Goal: Entertainment & Leisure: Consume media (video, audio)

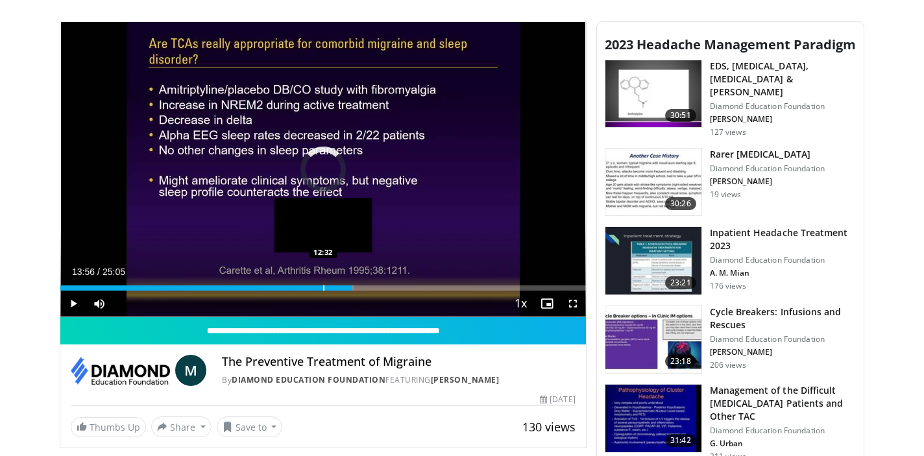
click at [323, 285] on div "Progress Bar" at bounding box center [323, 287] width 1 height 5
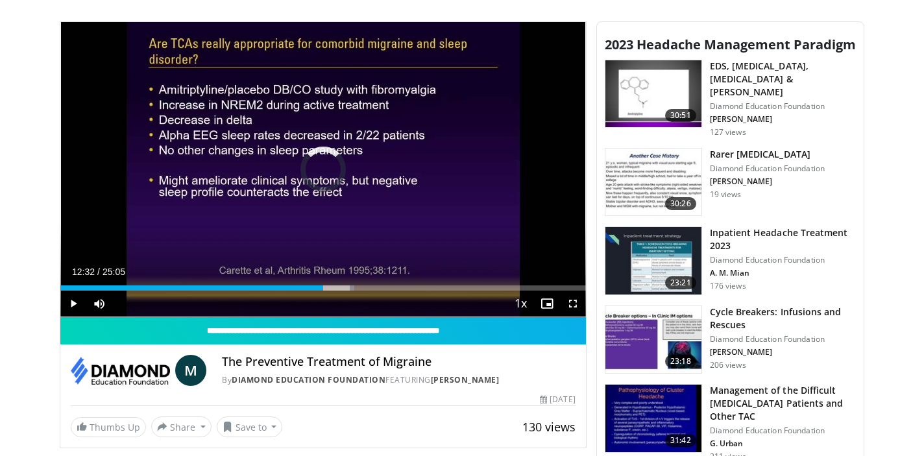
click at [73, 304] on span "Video Player" at bounding box center [73, 304] width 26 height 26
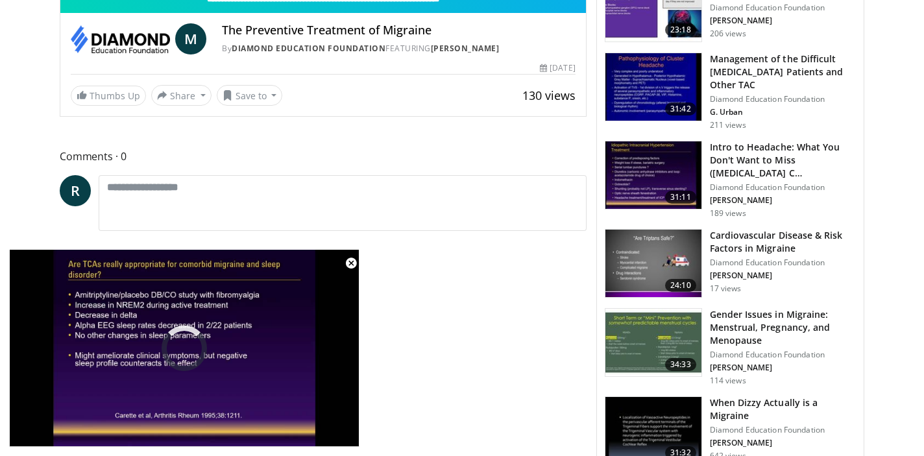
scroll to position [823, 0]
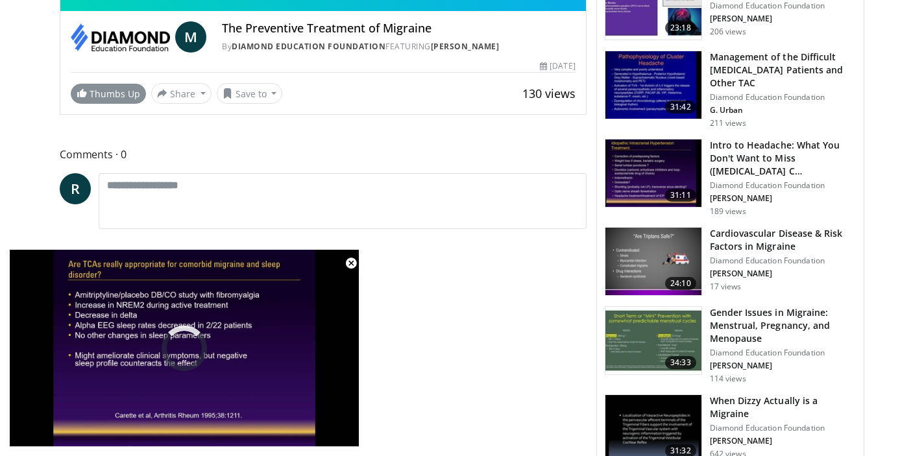
click at [110, 92] on link "Thumbs Up" at bounding box center [108, 94] width 75 height 20
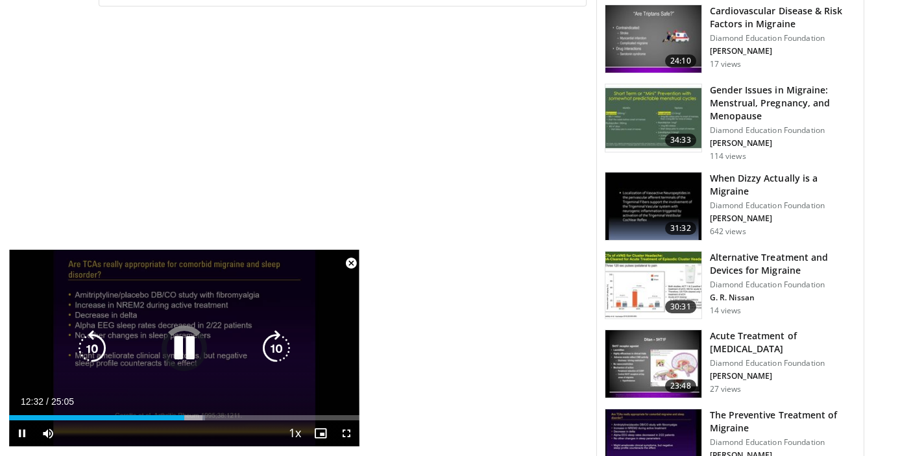
scroll to position [1064, 0]
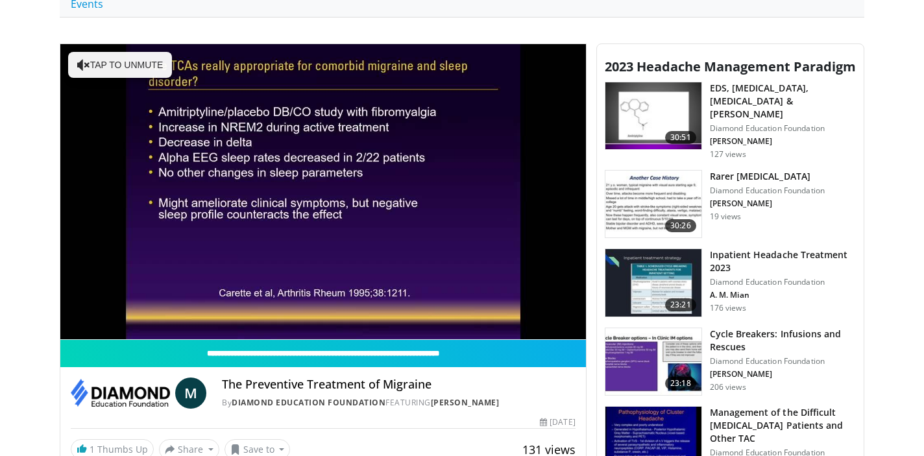
scroll to position [518, 0]
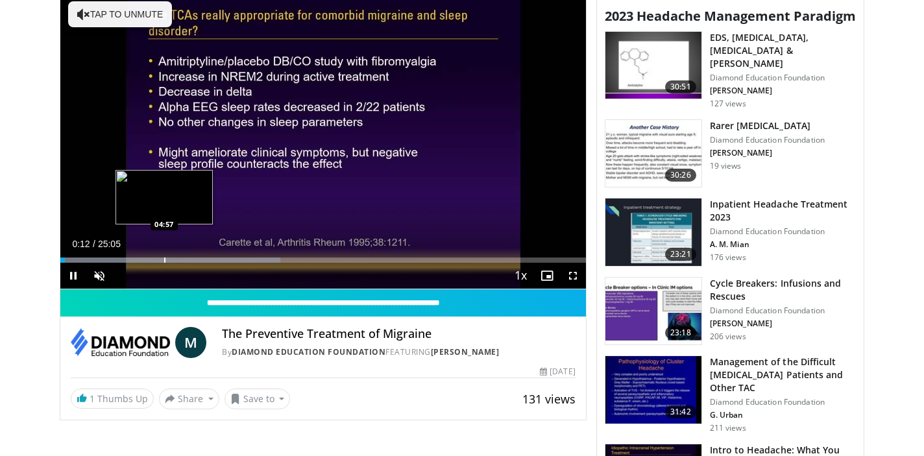
click at [164, 260] on div "Progress Bar" at bounding box center [164, 260] width 1 height 5
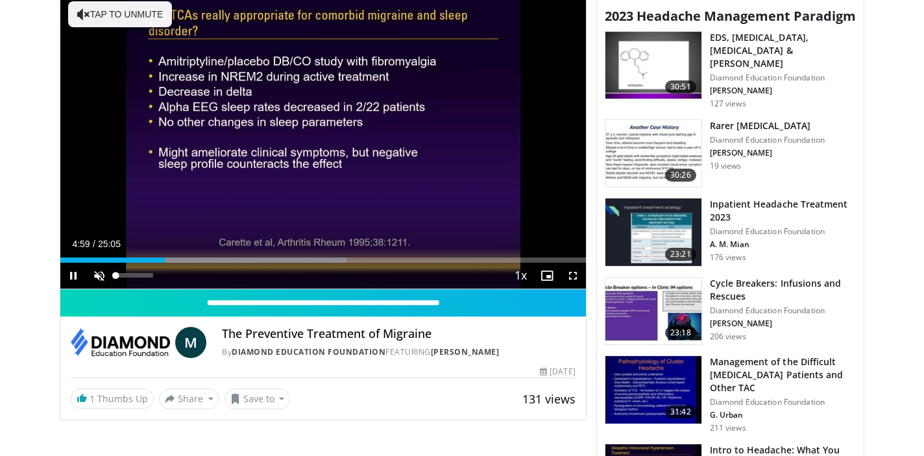
click at [97, 275] on span "Video Player" at bounding box center [99, 276] width 26 height 26
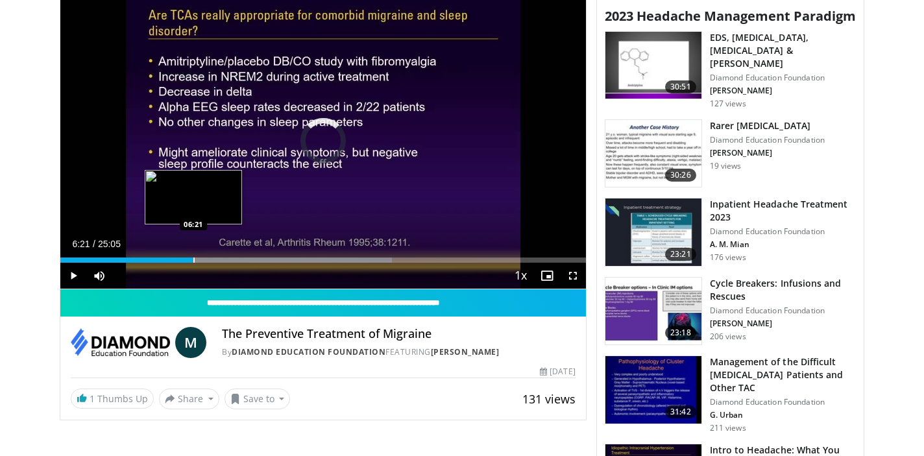
click at [193, 258] on div "Progress Bar" at bounding box center [193, 260] width 1 height 5
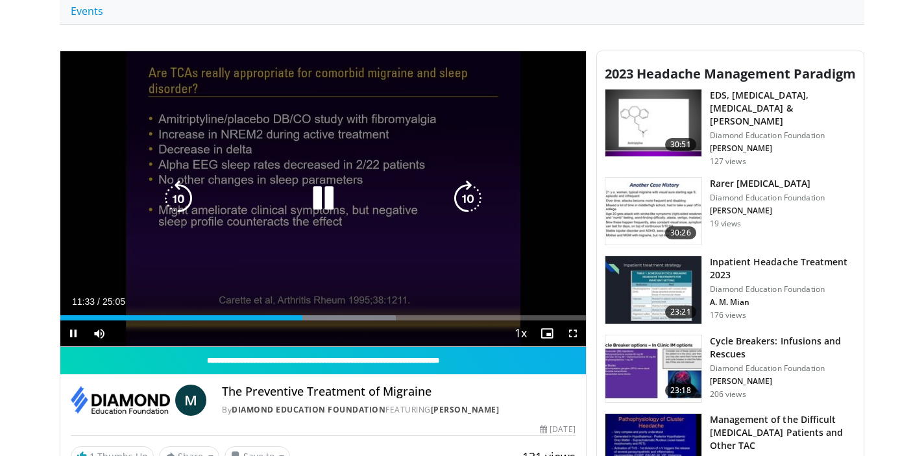
scroll to position [461, 0]
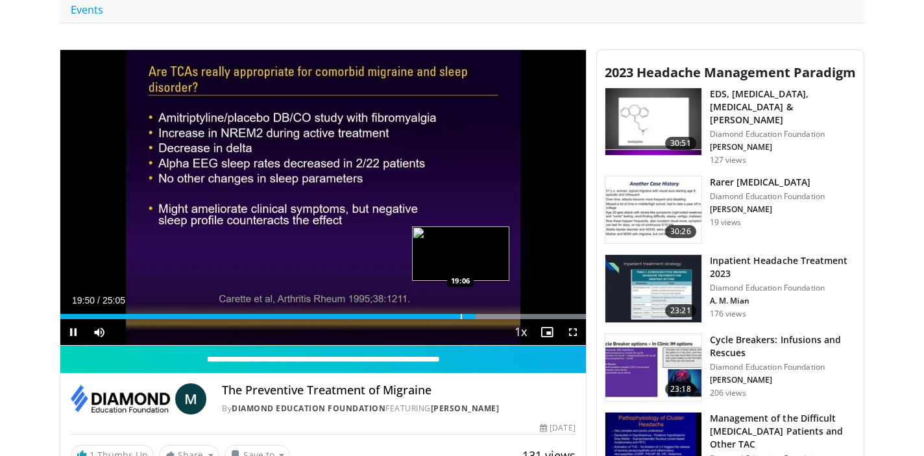
click at [461, 317] on div "Progress Bar" at bounding box center [461, 316] width 1 height 5
click at [454, 316] on div "Progress Bar" at bounding box center [454, 316] width 1 height 5
click at [447, 317] on div "Progress Bar" at bounding box center [447, 316] width 1 height 5
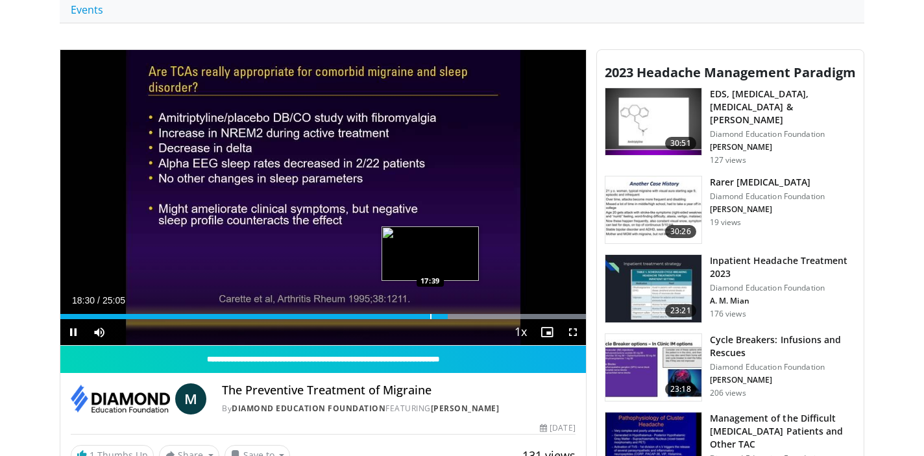
click at [430, 317] on div "Progress Bar" at bounding box center [430, 316] width 1 height 5
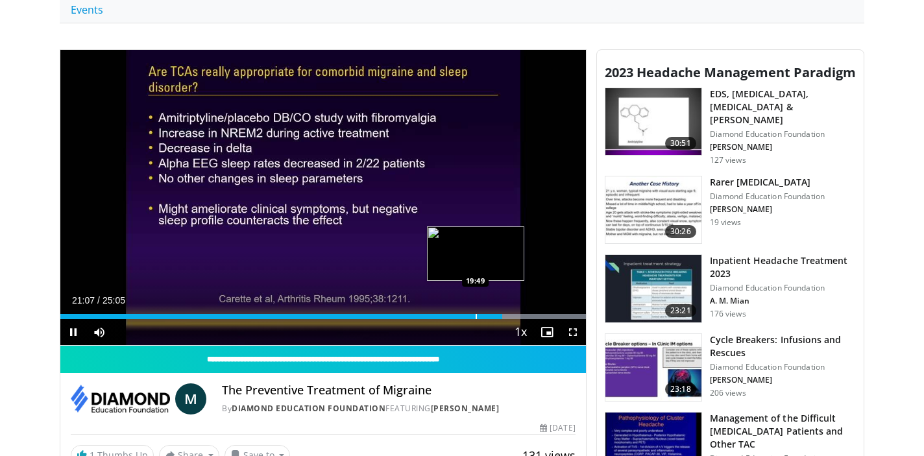
click at [475, 315] on div "Progress Bar" at bounding box center [475, 316] width 1 height 5
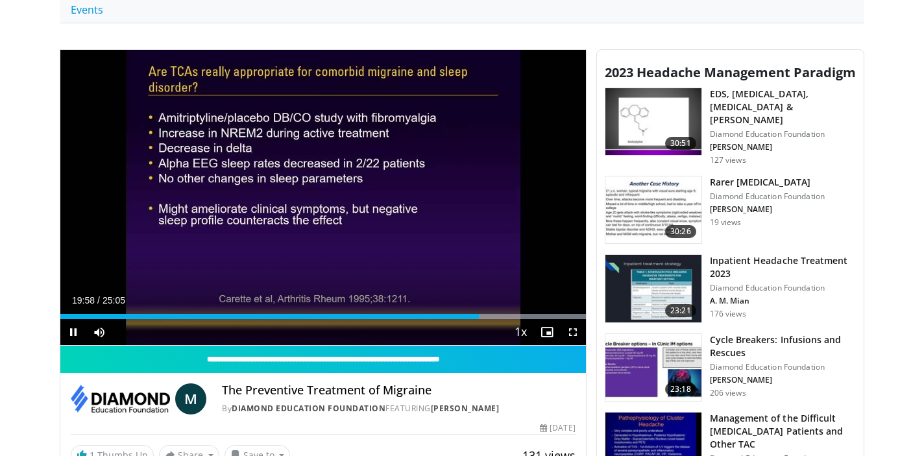
click at [575, 328] on span "Video Player" at bounding box center [573, 332] width 26 height 26
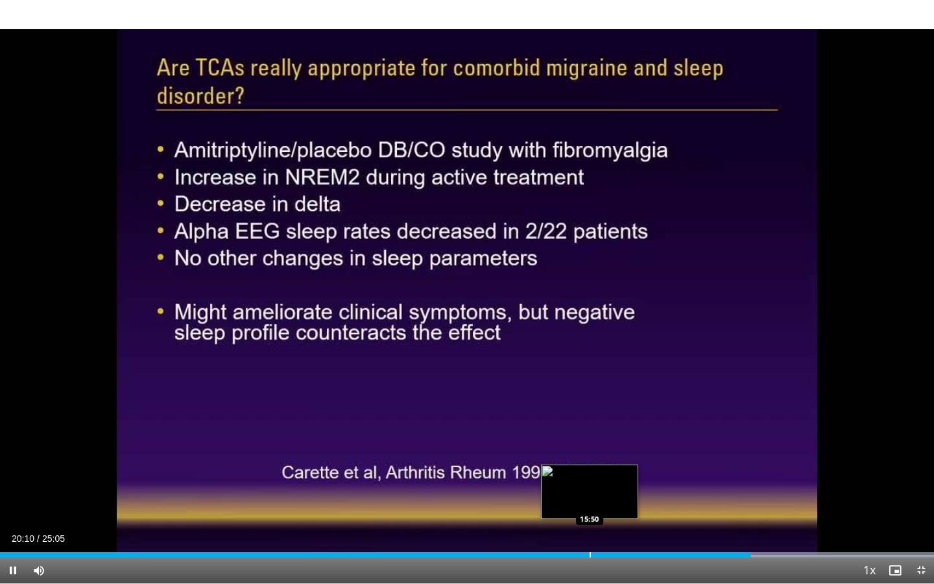
click at [590, 455] on div "Progress Bar" at bounding box center [590, 554] width 1 height 5
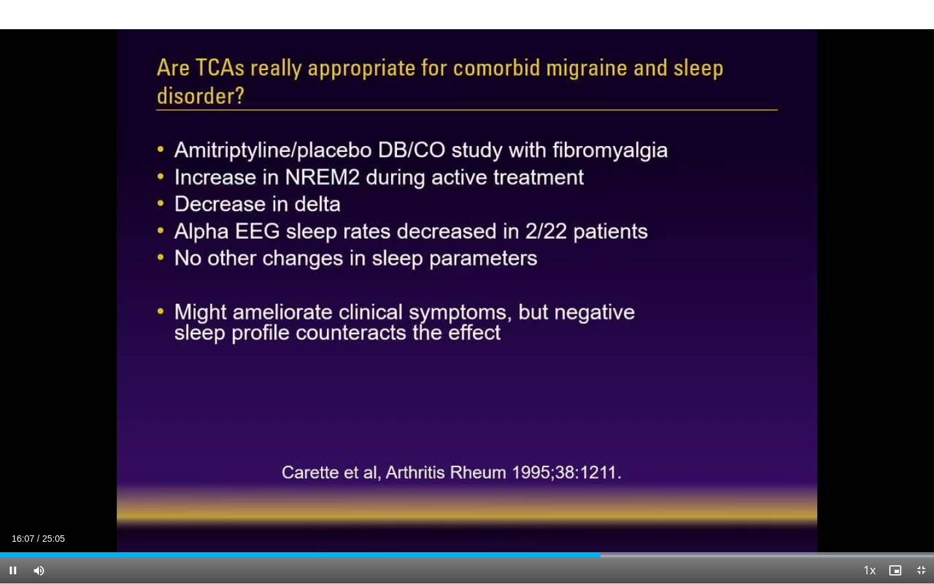
click at [922, 455] on span "Video Player" at bounding box center [921, 570] width 26 height 26
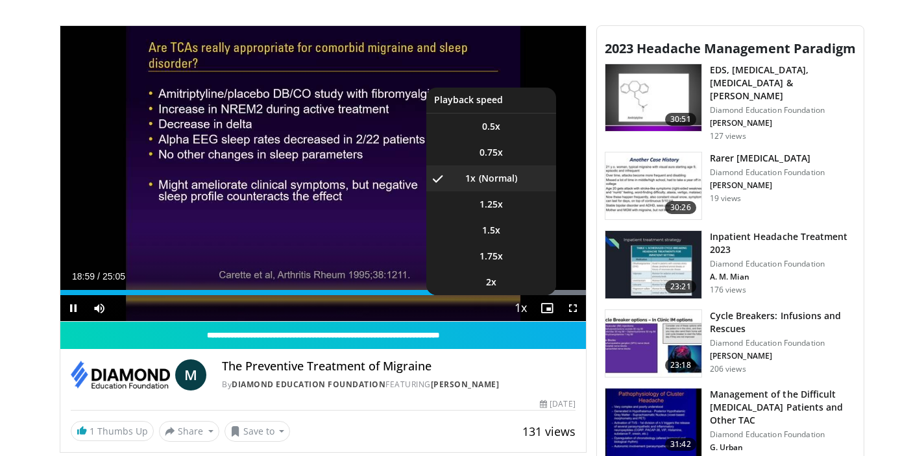
scroll to position [485, 0]
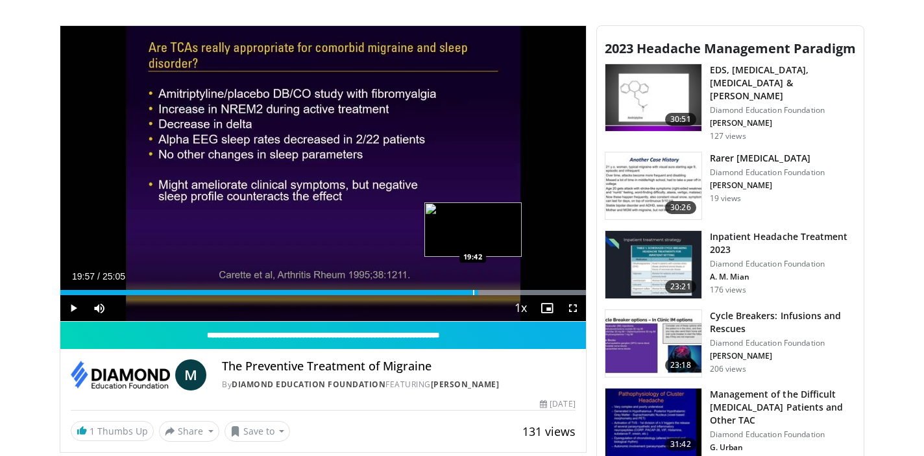
click at [473, 294] on div "Progress Bar" at bounding box center [473, 292] width 1 height 5
click at [469, 291] on div "Progress Bar" at bounding box center [469, 292] width 1 height 5
click at [464, 289] on div "Loaded : 100.00% 19:34 19:18" at bounding box center [322, 289] width 525 height 12
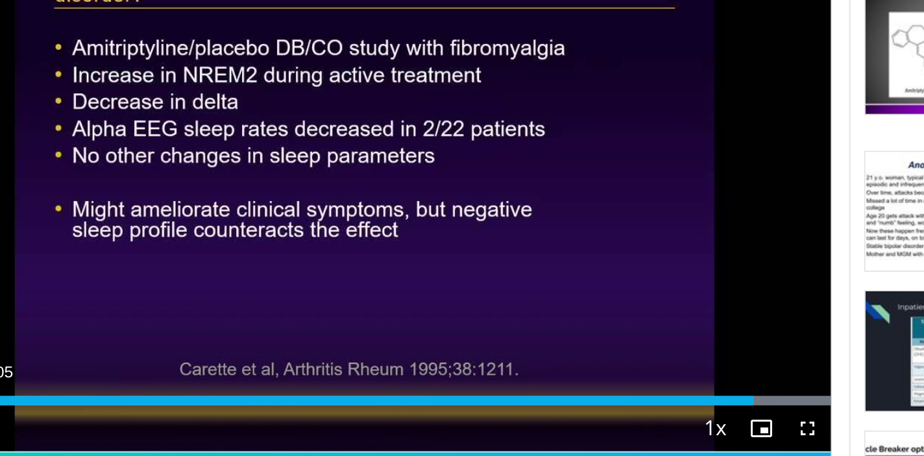
click at [560, 295] on span "Video Player" at bounding box center [573, 308] width 26 height 26
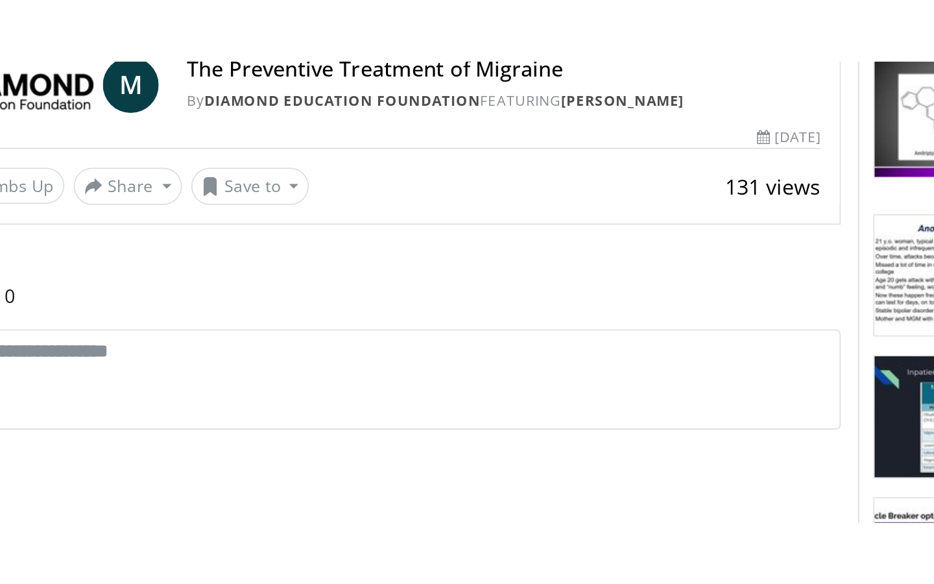
scroll to position [979, 0]
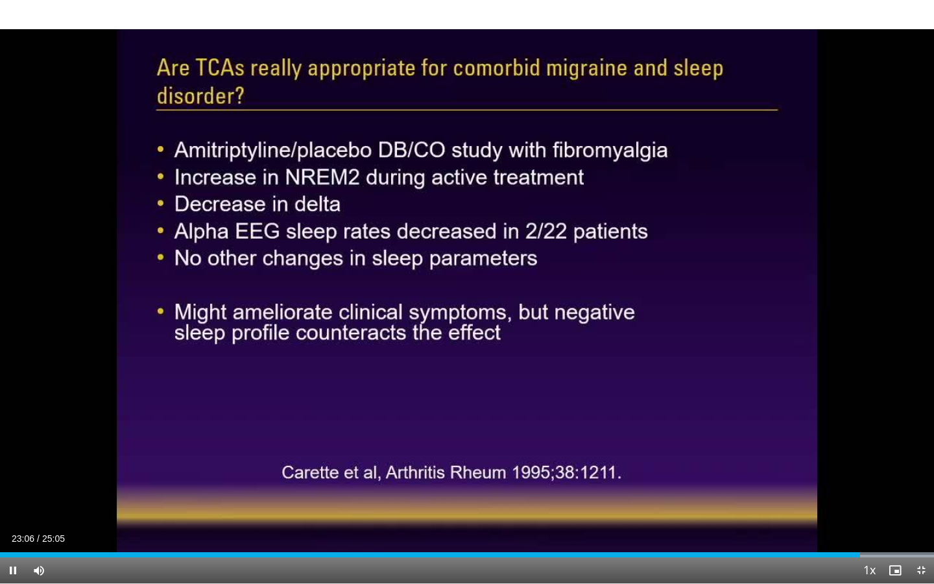
click at [16, 455] on span "Video Player" at bounding box center [13, 570] width 26 height 26
click at [923, 455] on span "Video Player" at bounding box center [921, 570] width 26 height 26
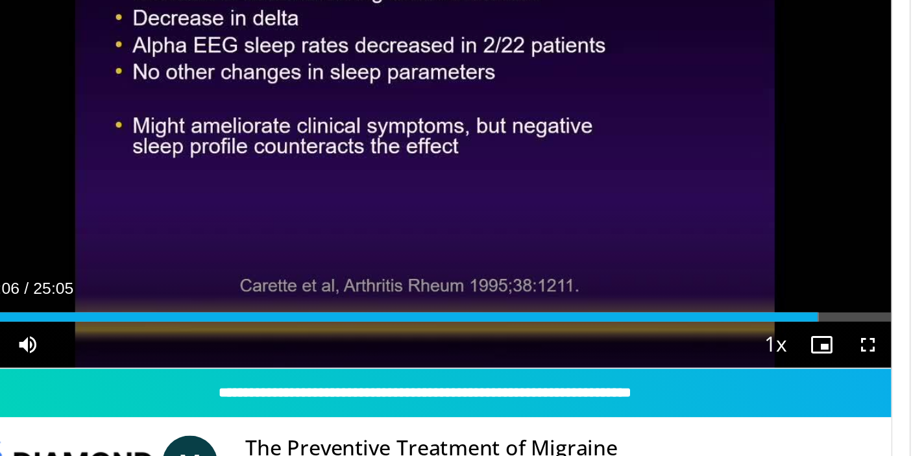
scroll to position [363, 0]
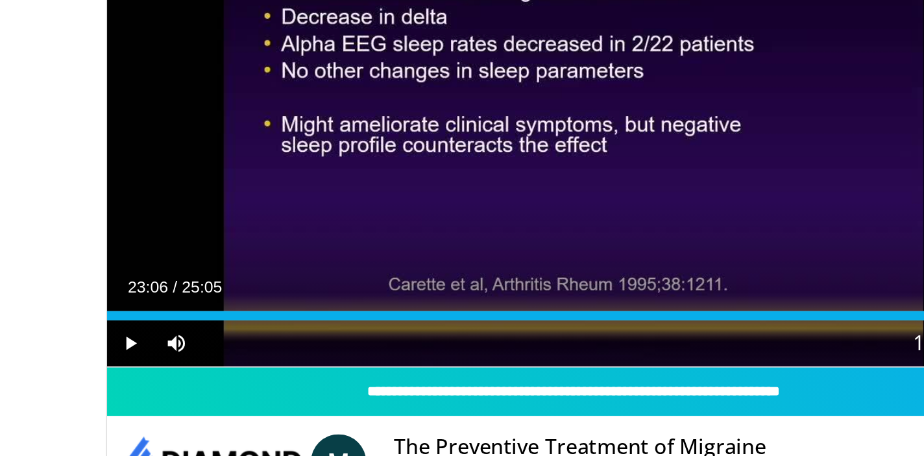
click at [74, 379] on span "Video Player" at bounding box center [73, 392] width 26 height 26
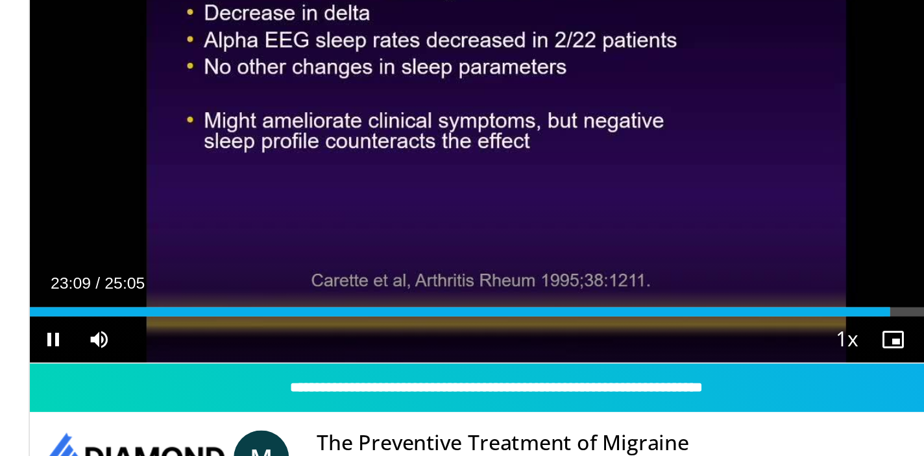
scroll to position [366, 0]
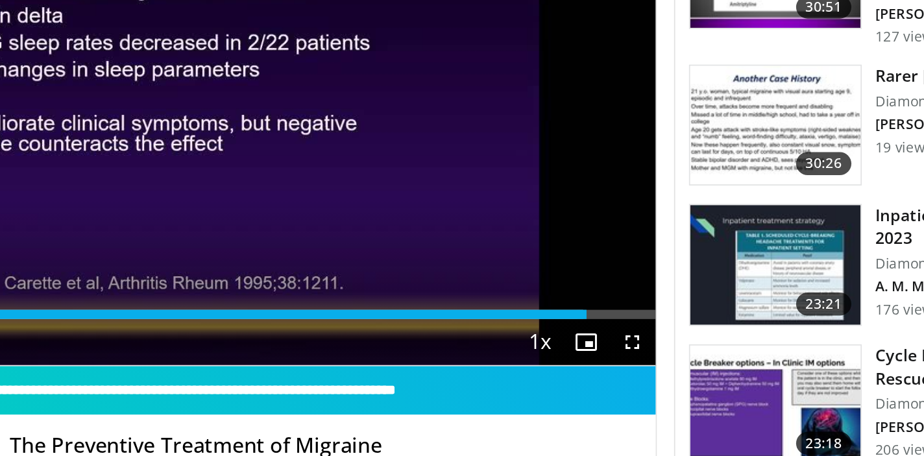
click at [560, 377] on span "Video Player" at bounding box center [573, 390] width 26 height 26
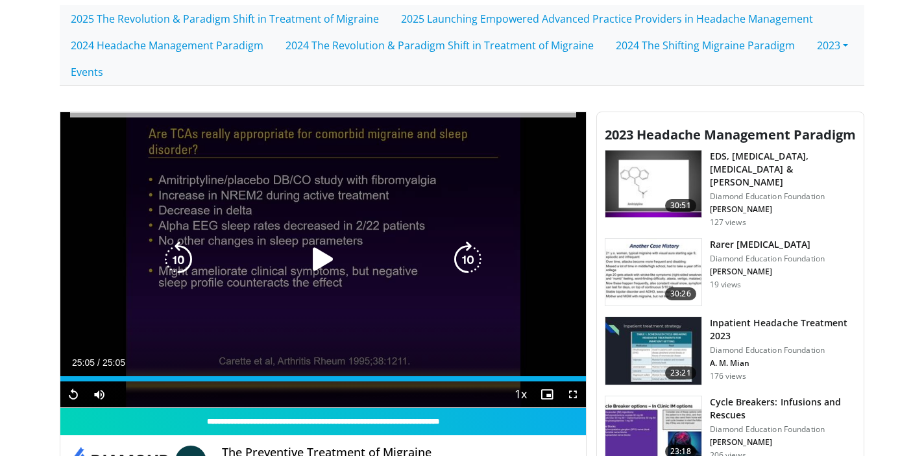
scroll to position [360, 0]
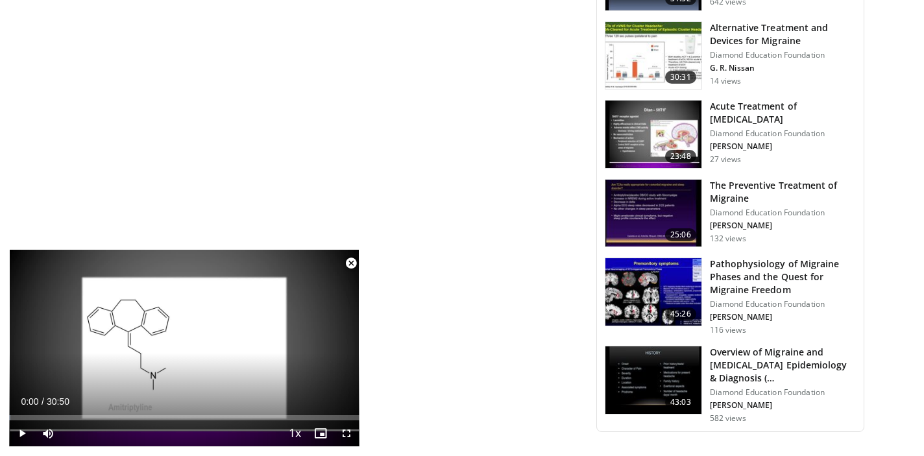
scroll to position [1274, 0]
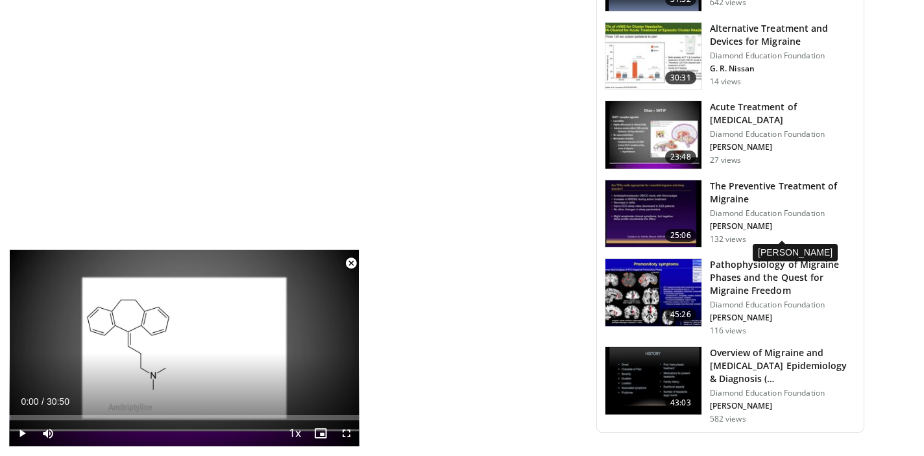
click at [729, 232] on p "[PERSON_NAME]" at bounding box center [783, 226] width 146 height 10
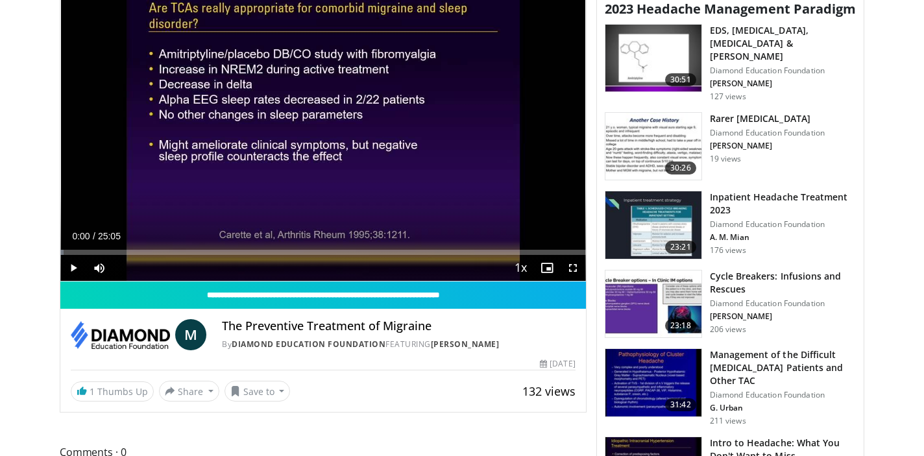
scroll to position [527, 0]
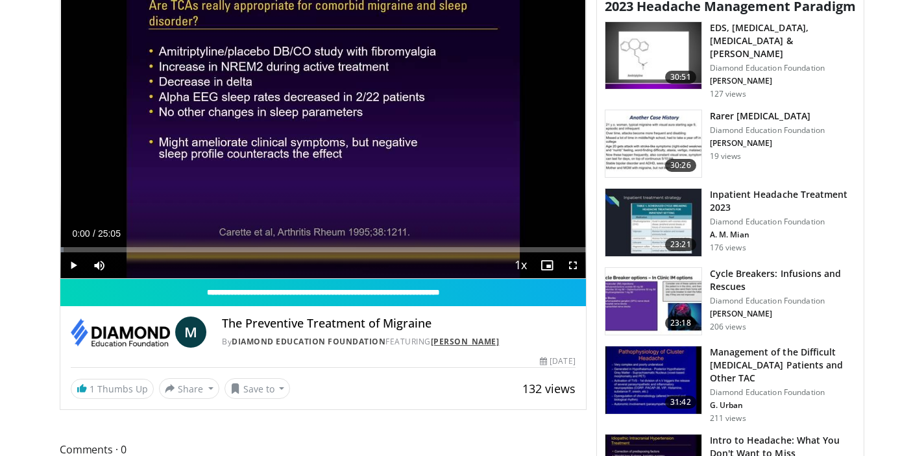
click at [456, 342] on link "[PERSON_NAME]" at bounding box center [465, 341] width 69 height 11
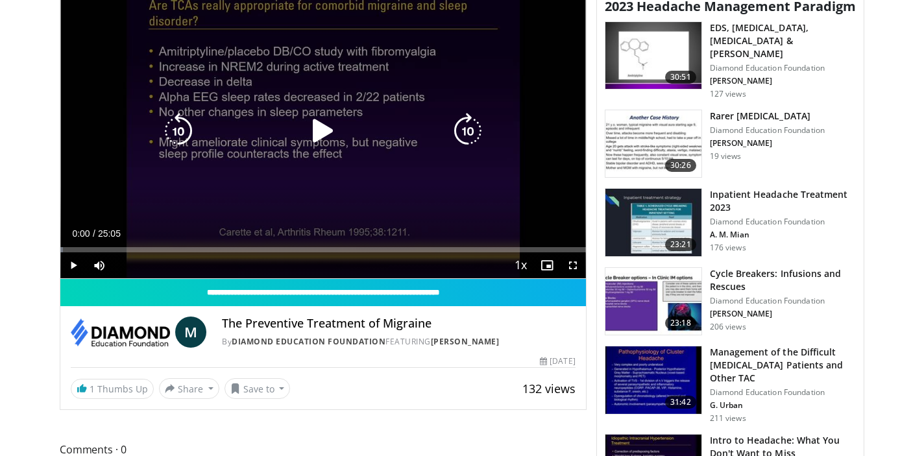
scroll to position [534, 0]
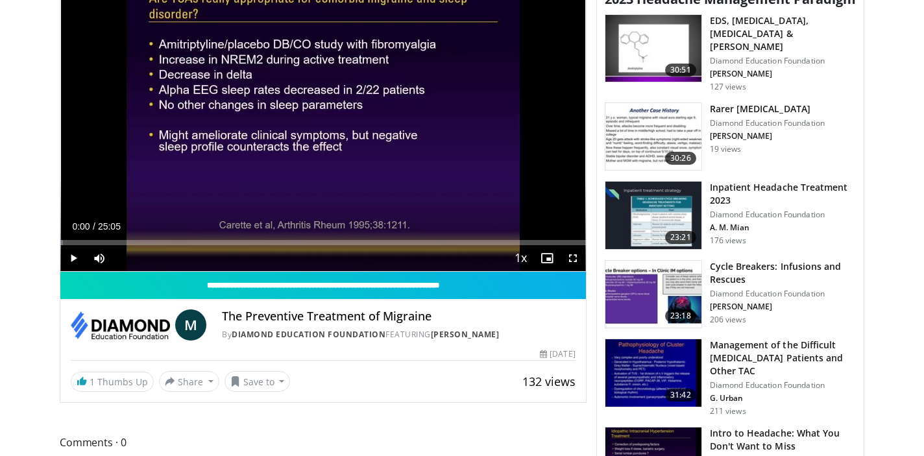
click at [639, 135] on img at bounding box center [653, 136] width 96 height 67
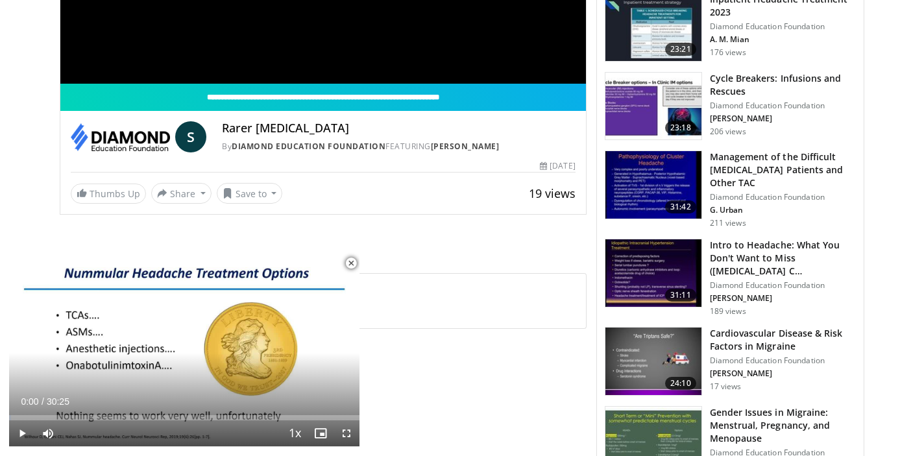
scroll to position [721, 0]
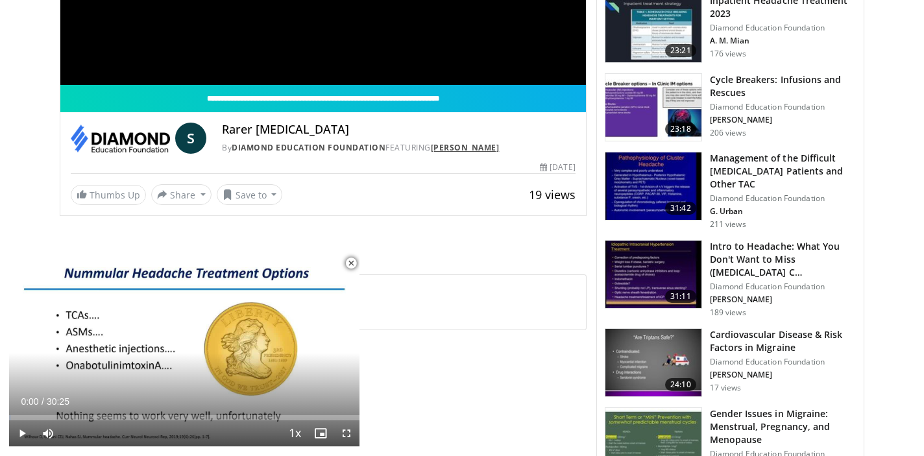
click at [462, 147] on link "[PERSON_NAME]" at bounding box center [465, 147] width 69 height 11
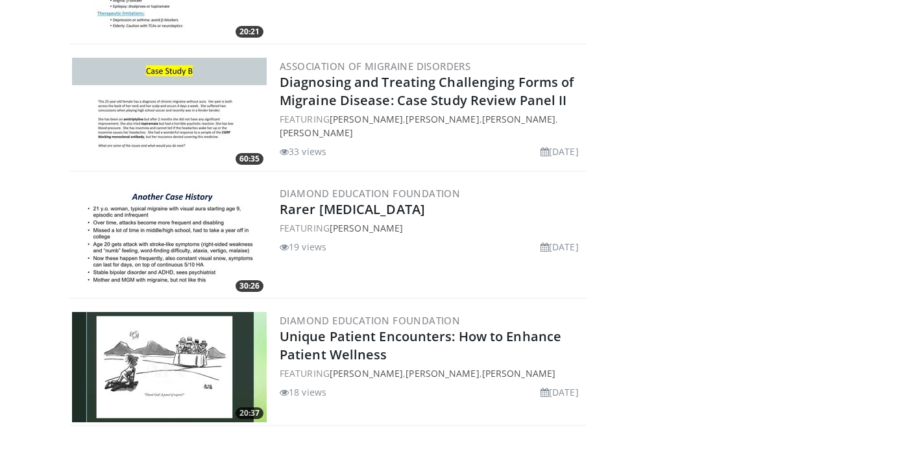
scroll to position [1801, 0]
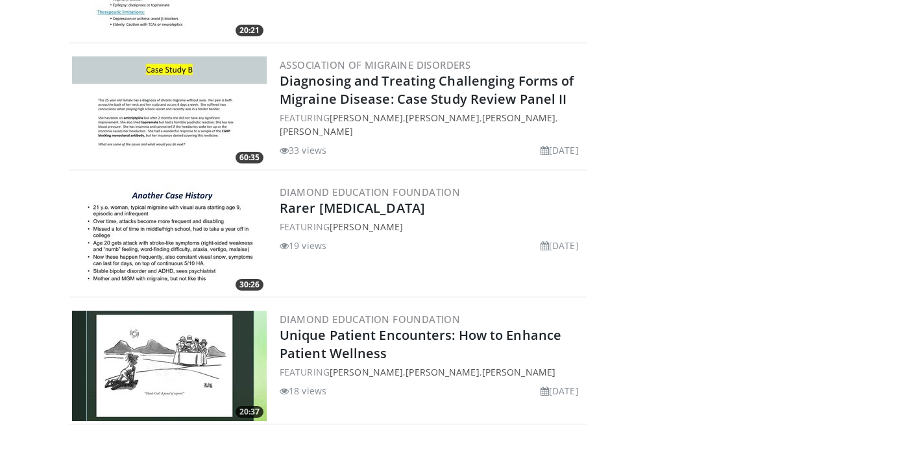
click at [157, 104] on img at bounding box center [169, 111] width 195 height 110
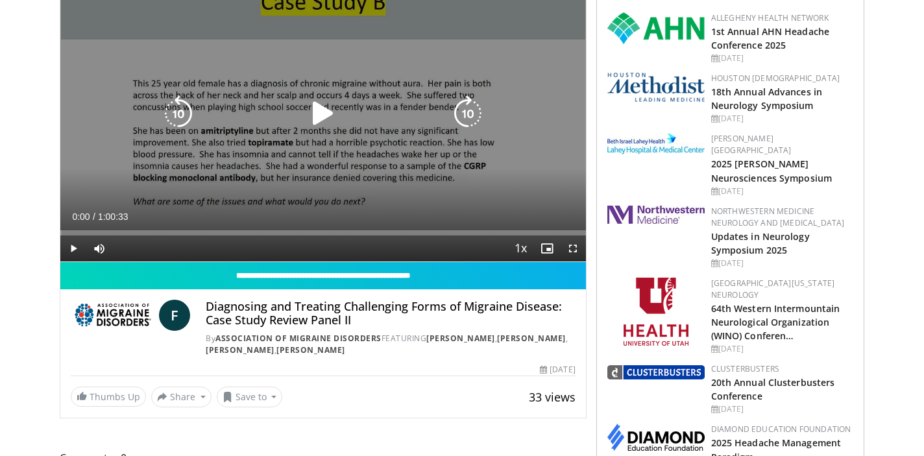
scroll to position [167, 0]
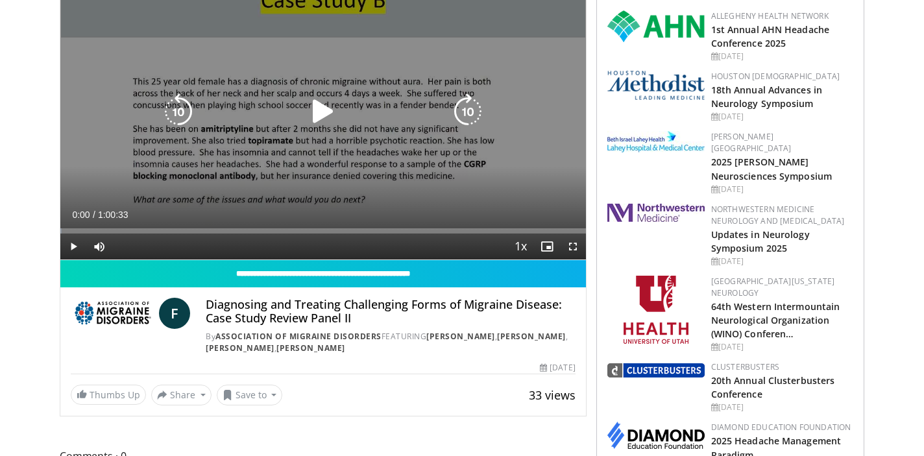
click at [319, 111] on icon "Video Player" at bounding box center [323, 111] width 36 height 36
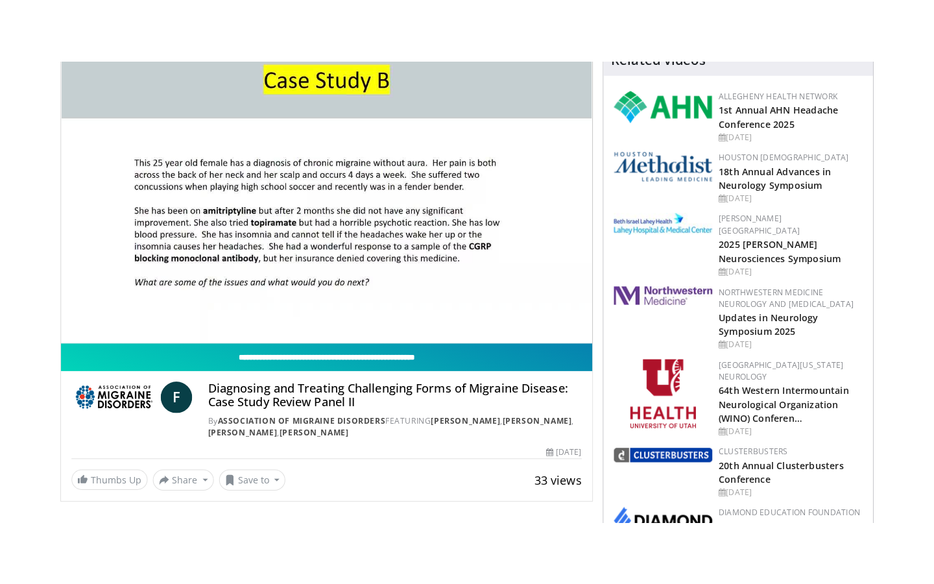
scroll to position [146, 0]
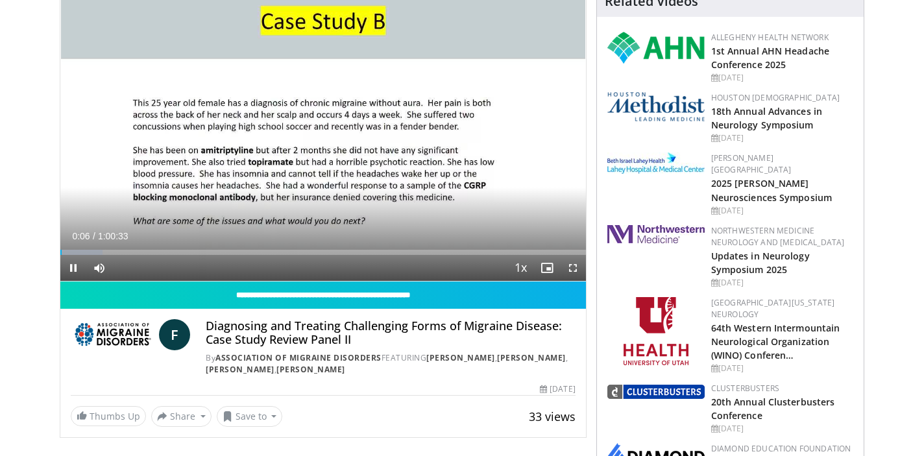
click at [571, 266] on span "Video Player" at bounding box center [573, 268] width 26 height 26
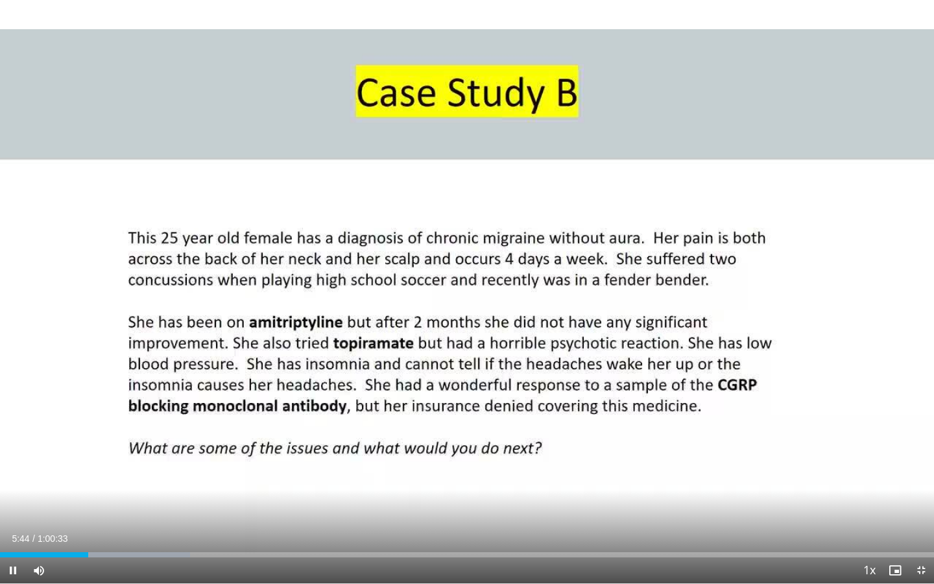
click at [920, 455] on span "Video Player" at bounding box center [921, 570] width 26 height 26
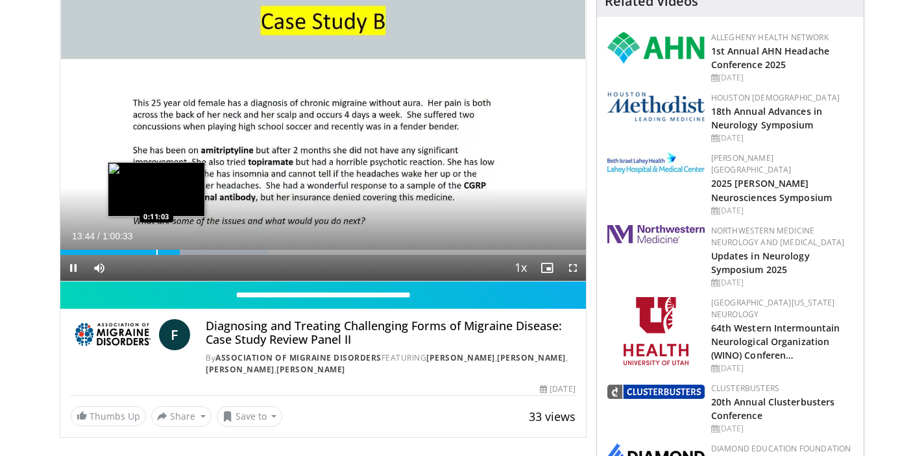
click at [156, 254] on div "Progress Bar" at bounding box center [156, 252] width 1 height 5
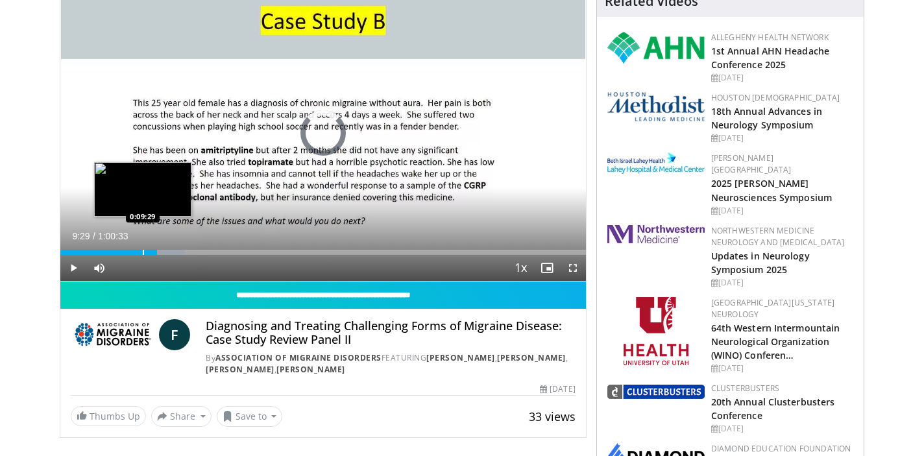
click at [143, 252] on div "Progress Bar" at bounding box center [143, 252] width 1 height 5
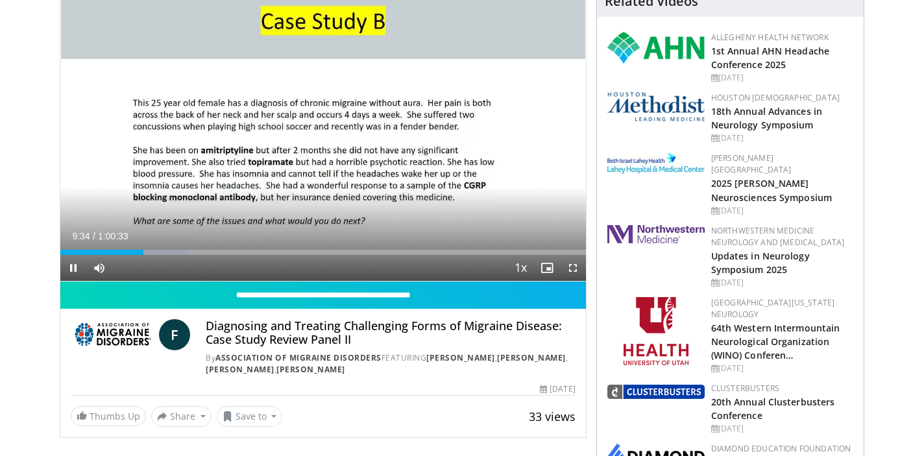
click at [571, 269] on span "Video Player" at bounding box center [573, 268] width 26 height 26
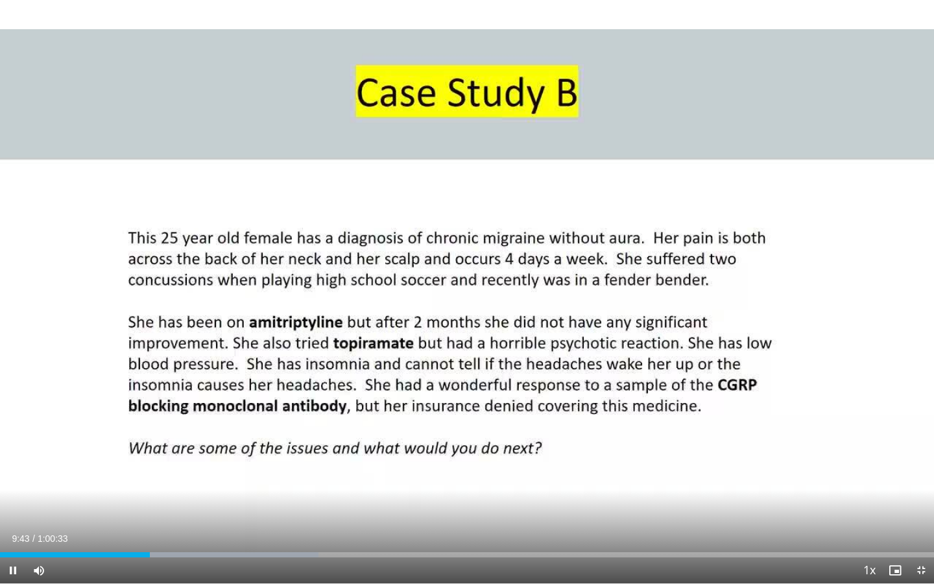
click at [16, 455] on span "Video Player" at bounding box center [13, 570] width 26 height 26
